Goal: Transaction & Acquisition: Purchase product/service

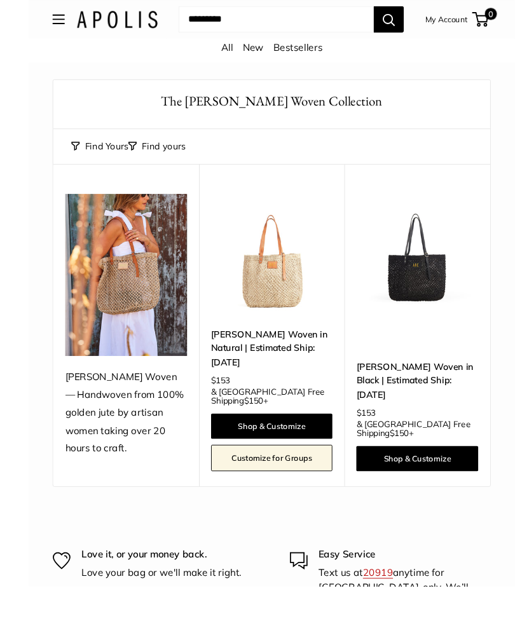
scroll to position [65, 0]
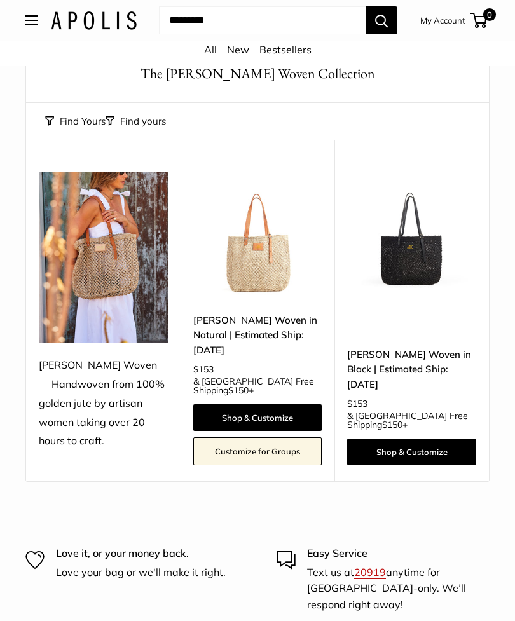
click at [111, 250] on img at bounding box center [103, 258] width 129 height 172
click at [261, 259] on img at bounding box center [257, 236] width 129 height 129
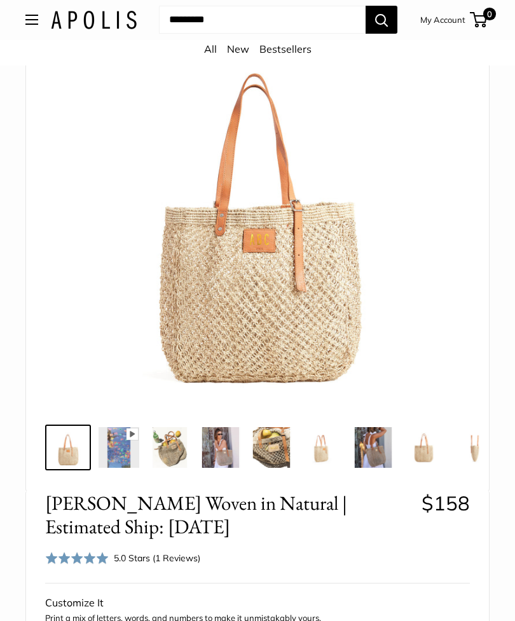
scroll to position [142, 0]
click at [222, 434] on img at bounding box center [220, 447] width 41 height 41
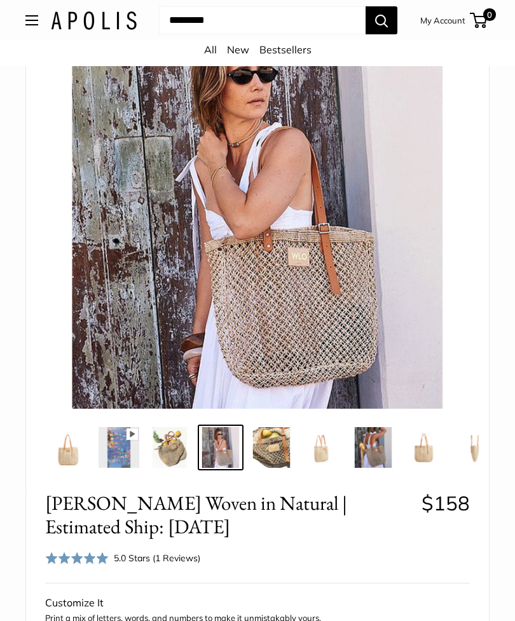
click at [428, 435] on img at bounding box center [424, 447] width 41 height 41
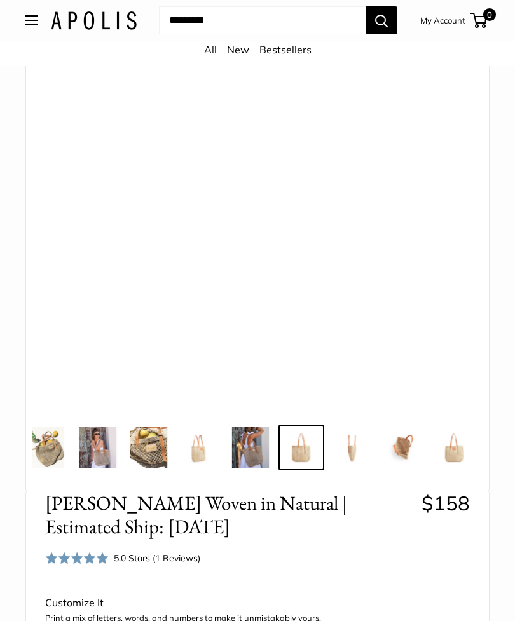
scroll to position [0, 130]
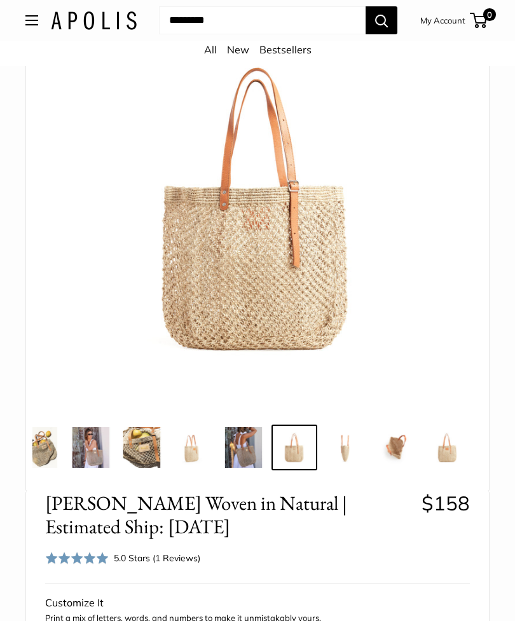
click at [406, 429] on img at bounding box center [396, 447] width 41 height 41
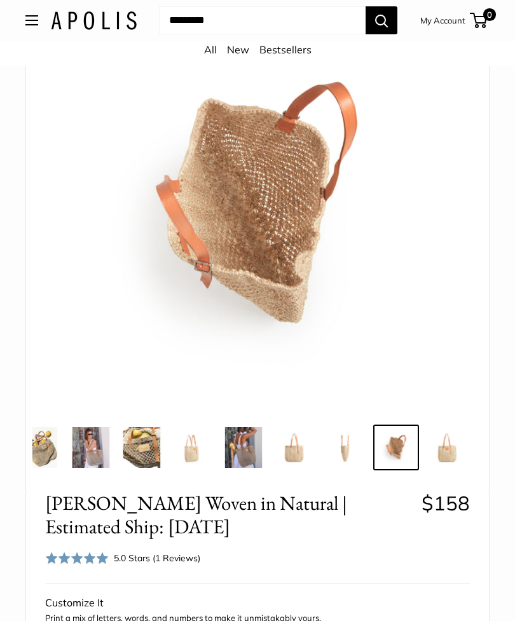
click at [451, 435] on img at bounding box center [447, 447] width 41 height 41
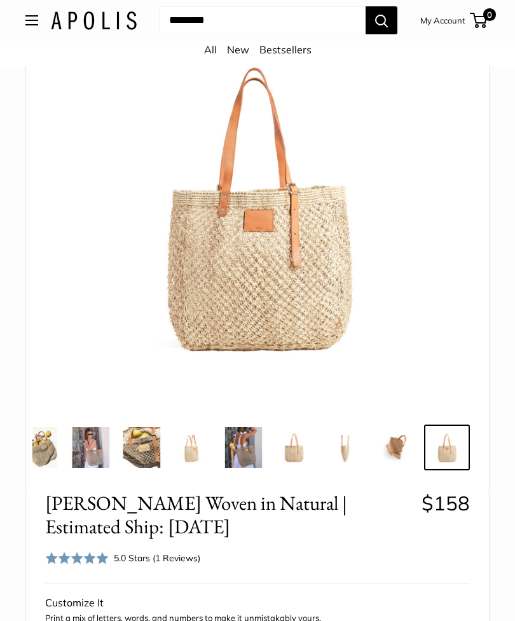
click at [352, 427] on img at bounding box center [345, 447] width 41 height 41
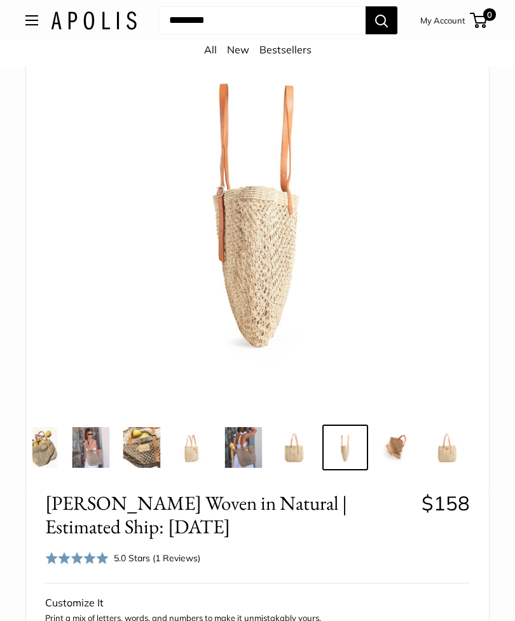
click at [240, 427] on img at bounding box center [243, 447] width 41 height 41
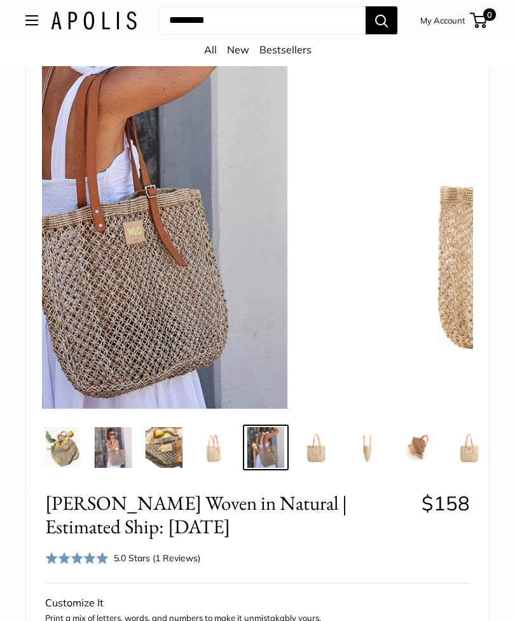
scroll to position [0, 105]
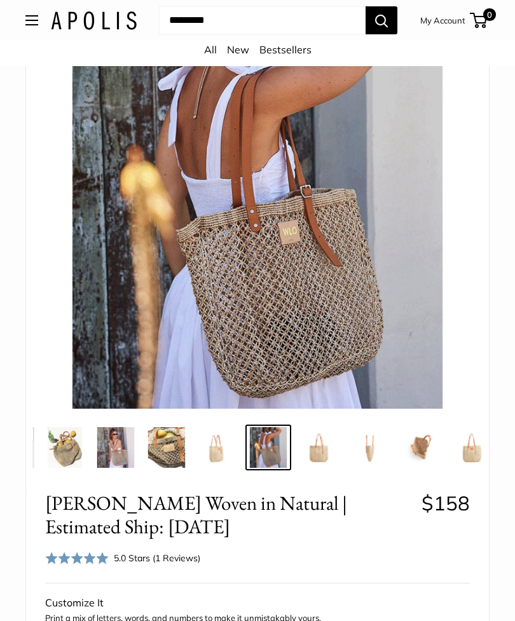
click at [223, 427] on img at bounding box center [217, 447] width 41 height 41
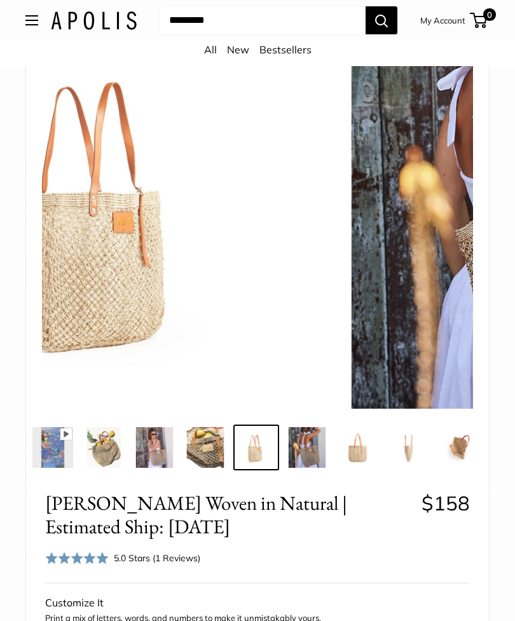
scroll to position [0, 54]
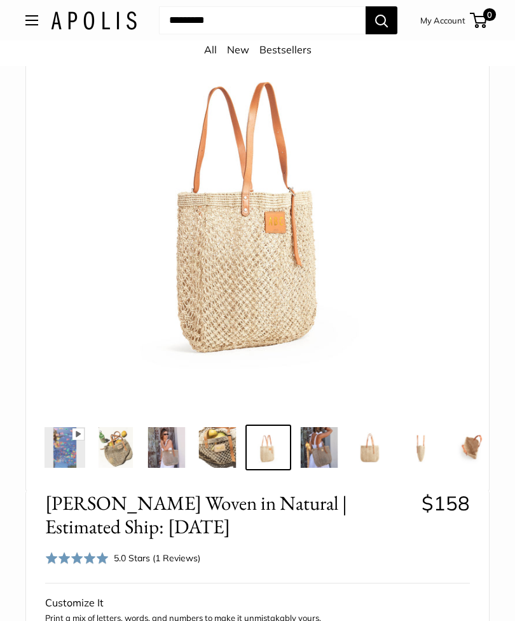
click at [179, 427] on img at bounding box center [166, 447] width 41 height 41
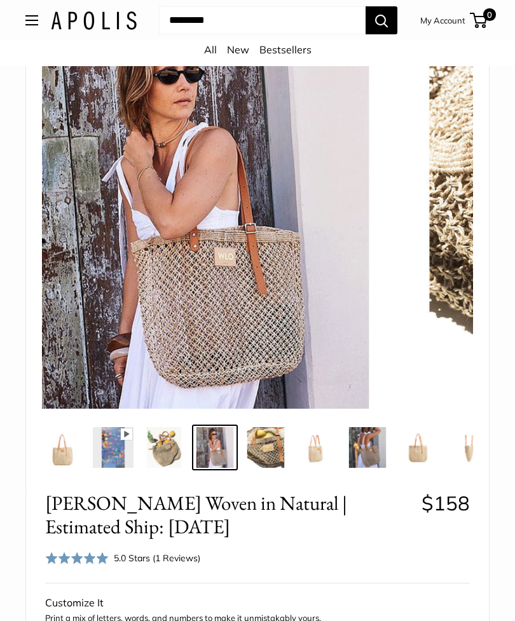
scroll to position [0, 0]
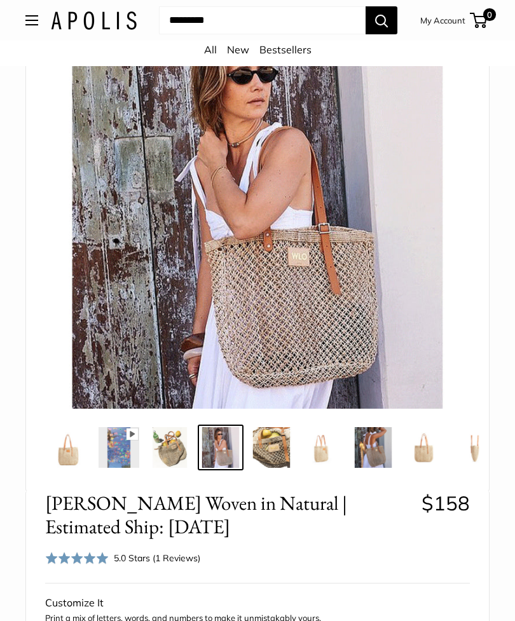
click at [69, 435] on img at bounding box center [68, 447] width 41 height 41
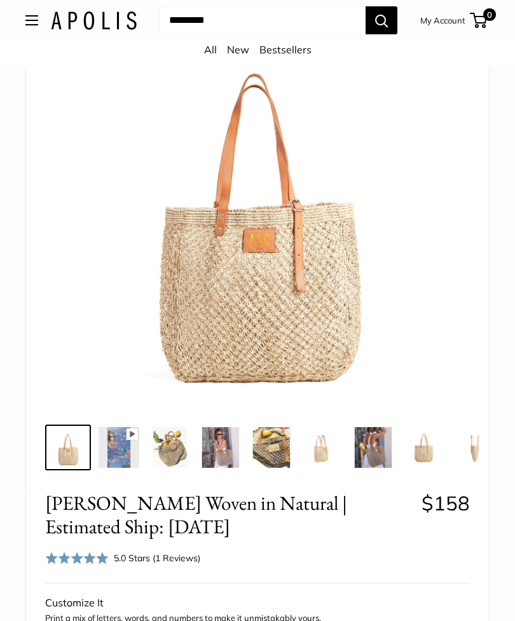
click at [179, 432] on img at bounding box center [169, 447] width 41 height 41
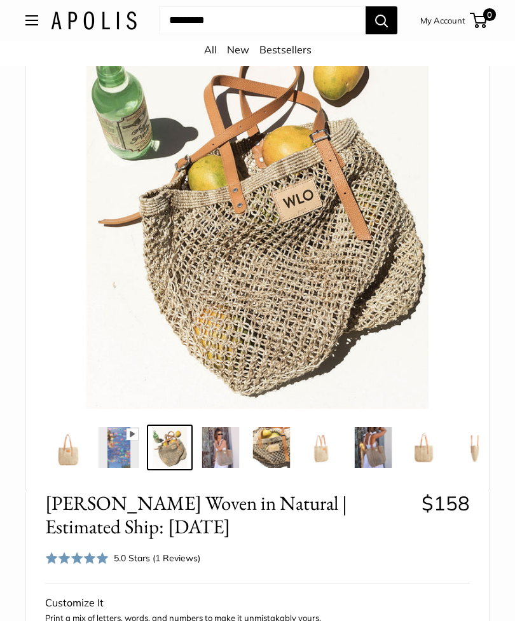
click at [218, 427] on img at bounding box center [220, 447] width 41 height 41
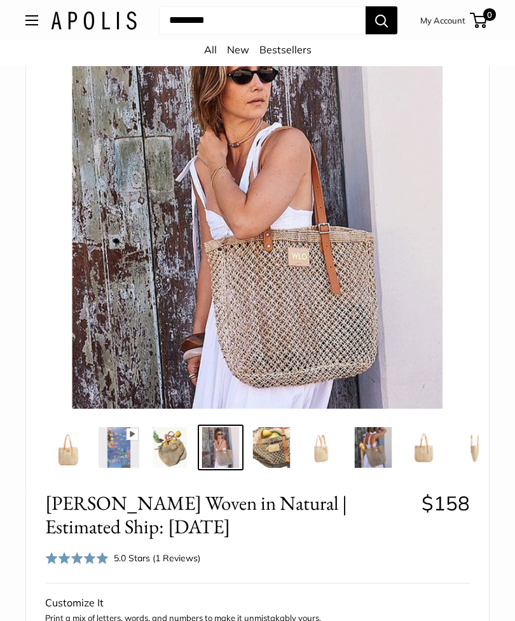
click at [271, 434] on img at bounding box center [271, 447] width 41 height 41
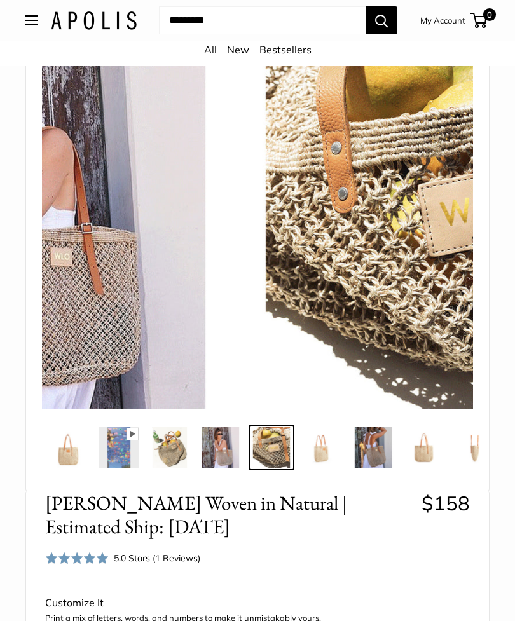
scroll to position [0, 3]
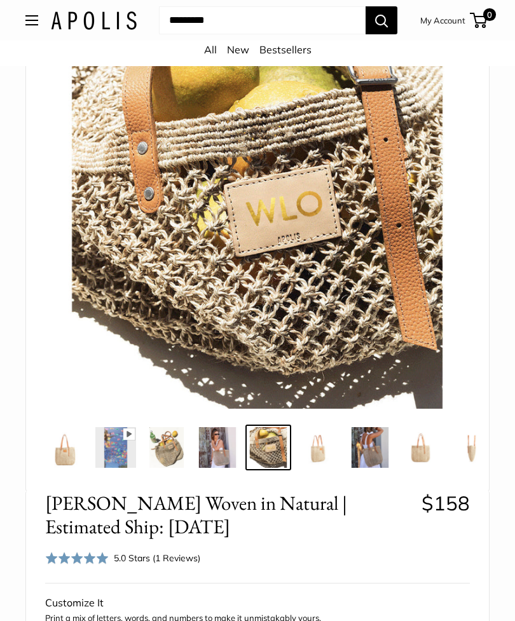
click at [320, 428] on img at bounding box center [319, 447] width 41 height 41
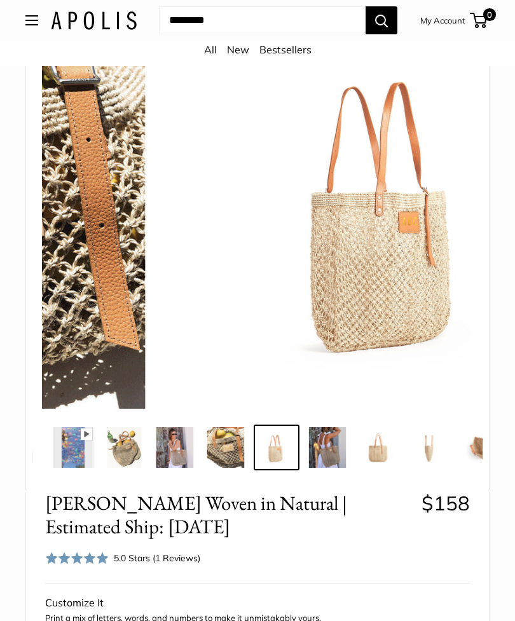
scroll to position [0, 54]
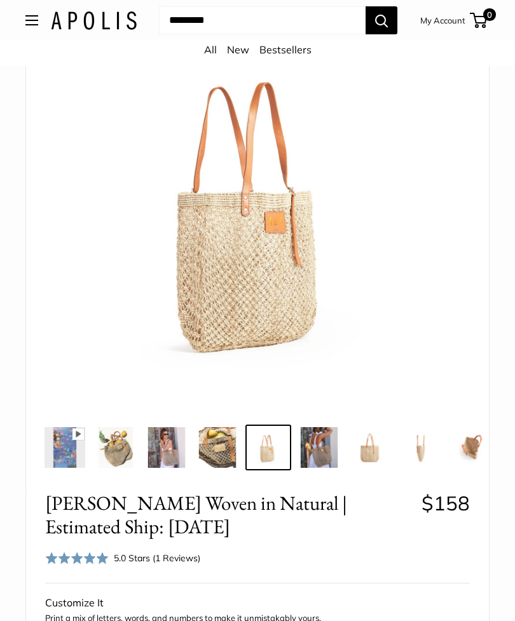
click at [364, 439] on img at bounding box center [370, 447] width 41 height 41
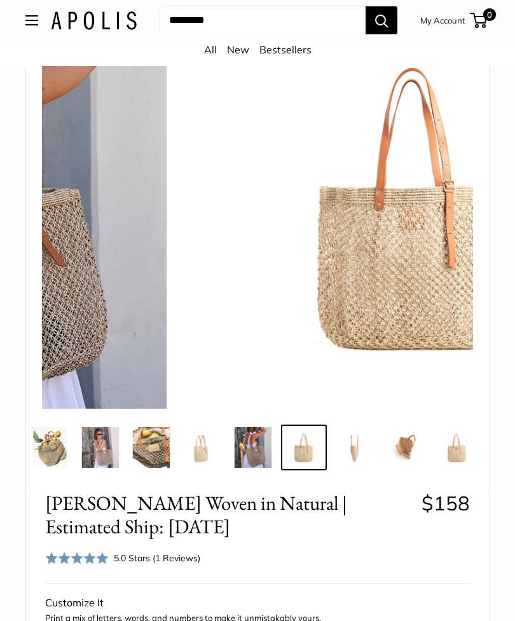
scroll to position [0, 130]
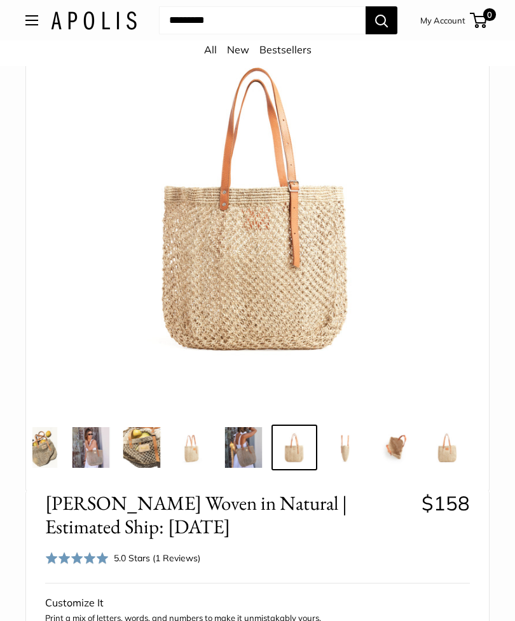
click at [348, 435] on img at bounding box center [345, 447] width 41 height 41
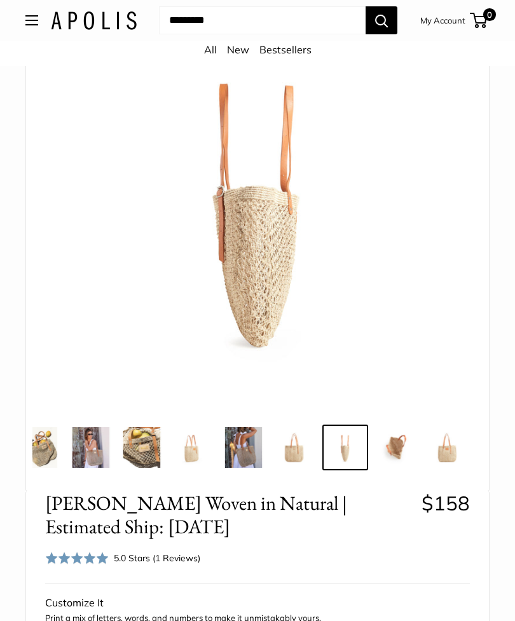
click at [403, 435] on img at bounding box center [396, 447] width 41 height 41
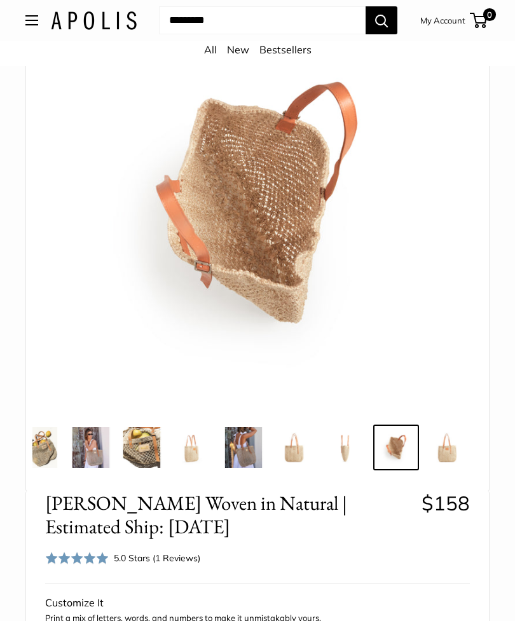
click at [450, 437] on img at bounding box center [447, 447] width 41 height 41
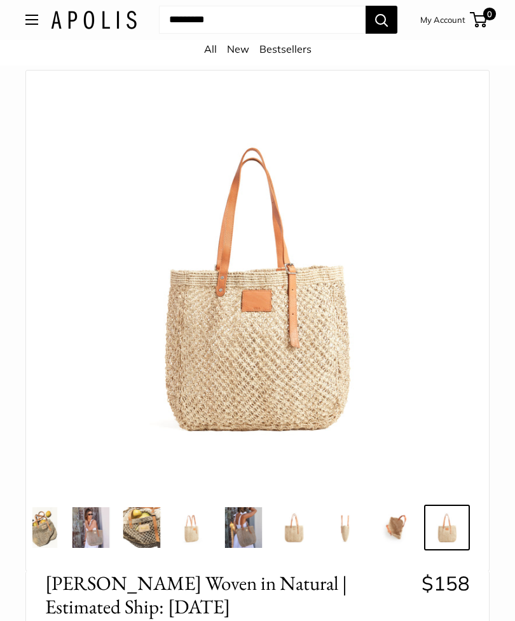
scroll to position [0, 0]
